Goal: Task Accomplishment & Management: Manage account settings

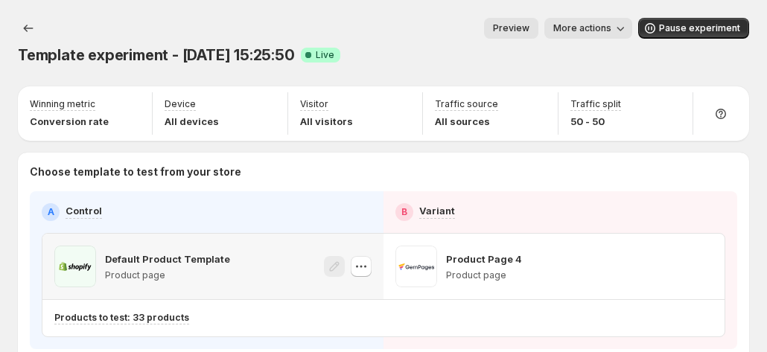
scroll to position [61, 0]
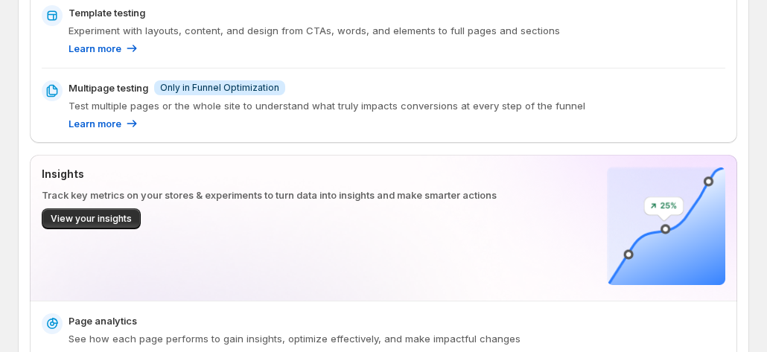
scroll to position [1046, 0]
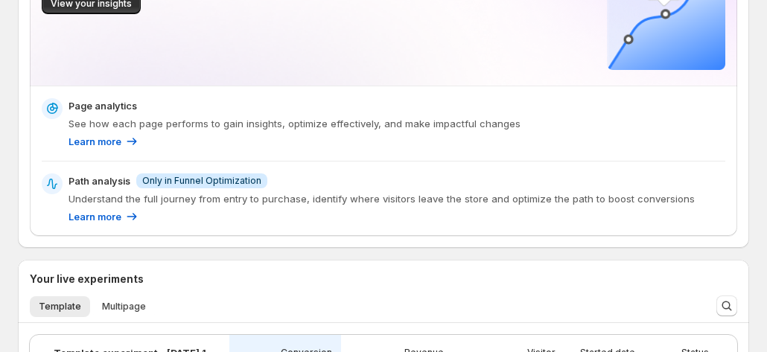
scroll to position [1240, 0]
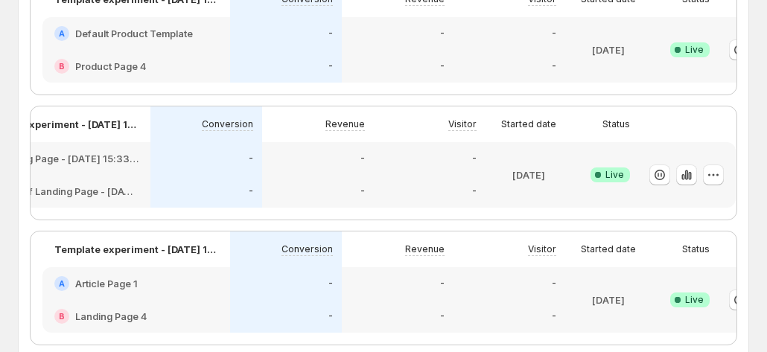
scroll to position [0, 83]
click at [703, 182] on icon "button" at bounding box center [710, 174] width 15 height 15
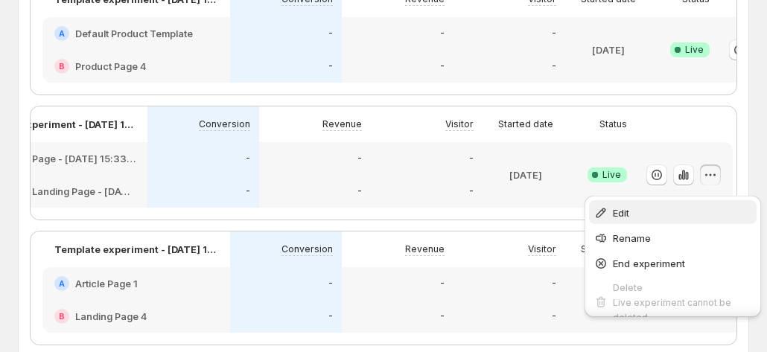
click at [671, 206] on span "Edit" at bounding box center [681, 212] width 139 height 15
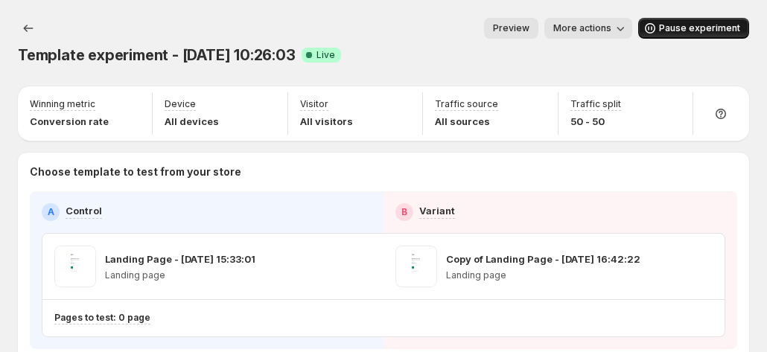
click at [657, 33] on icon "button" at bounding box center [649, 28] width 15 height 15
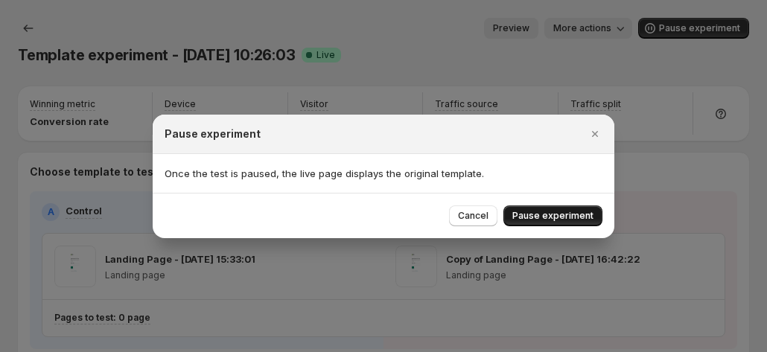
click at [543, 211] on span "Pause experiment" at bounding box center [552, 216] width 81 height 12
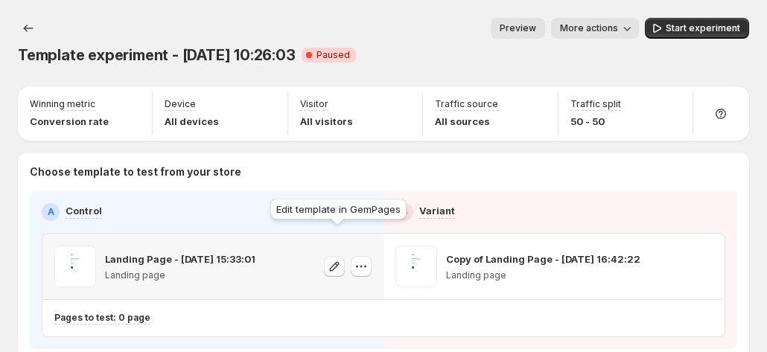
click at [337, 259] on icon "button" at bounding box center [334, 266] width 15 height 15
